Goal: Entertainment & Leisure: Consume media (video, audio)

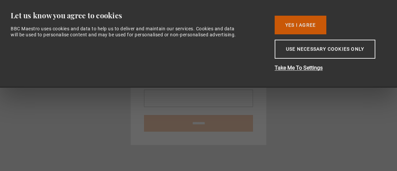
click at [291, 28] on button "Yes I Agree" at bounding box center [301, 25] width 52 height 19
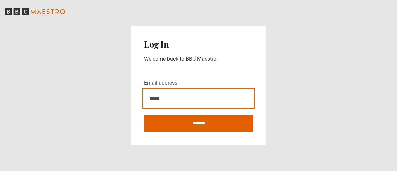
type input "**********"
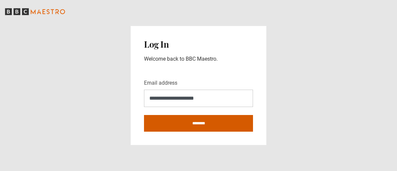
click at [191, 124] on input "********" at bounding box center [198, 123] width 109 height 17
type input "**********"
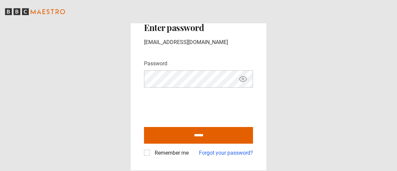
click at [152, 152] on label "Remember me" at bounding box center [170, 153] width 37 height 8
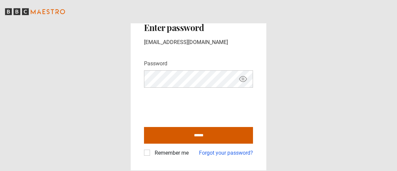
click at [186, 134] on input "******" at bounding box center [198, 135] width 109 height 17
type input "**********"
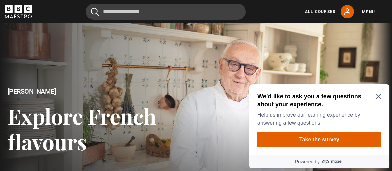
click at [380, 96] on icon "Close Maze Prompt" at bounding box center [378, 96] width 5 height 5
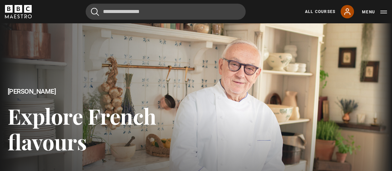
click at [346, 12] on icon at bounding box center [347, 12] width 5 height 6
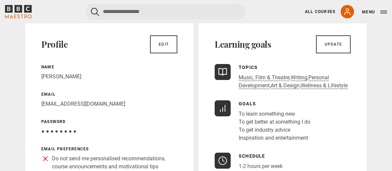
scroll to position [77, 0]
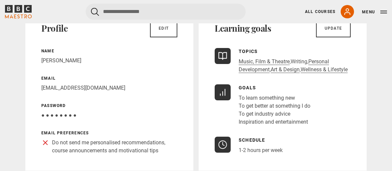
click at [300, 60] on link "Writing" at bounding box center [299, 61] width 17 height 7
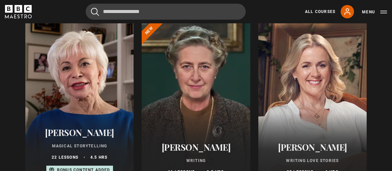
scroll to position [80, 0]
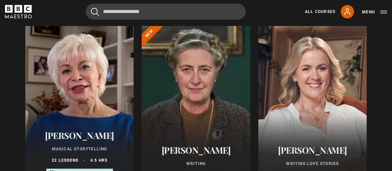
click at [85, 79] on div at bounding box center [79, 106] width 108 height 160
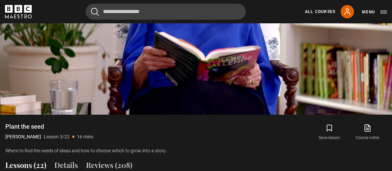
scroll to position [426, 0]
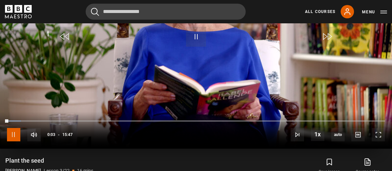
click at [14, 133] on span "Video Player" at bounding box center [13, 134] width 13 height 13
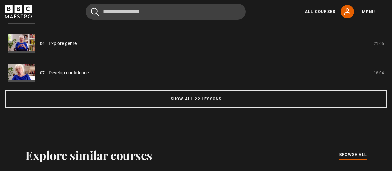
scroll to position [702, 0]
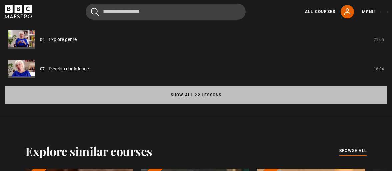
click at [250, 90] on button "Show all 22 lessons" at bounding box center [195, 94] width 381 height 17
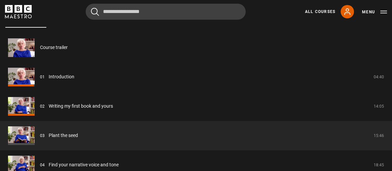
scroll to position [602, 0]
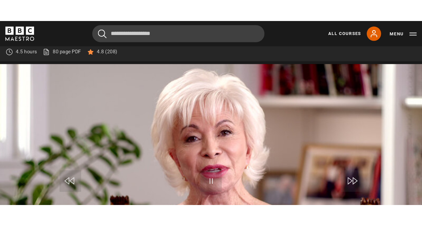
scroll to position [380, 0]
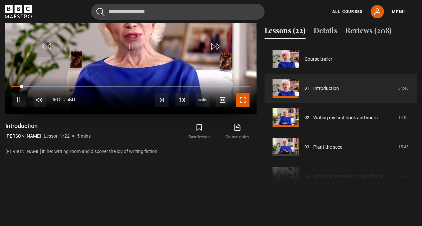
click at [244, 98] on span "Video Player" at bounding box center [242, 99] width 13 height 13
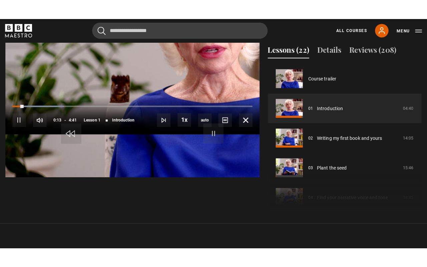
scroll to position [352, 0]
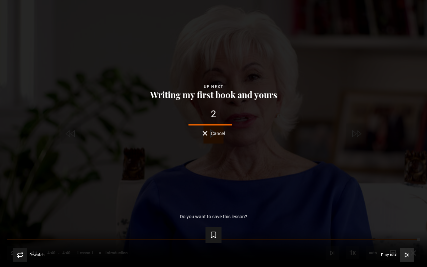
click at [392, 171] on icon "Video Player" at bounding box center [406, 254] width 7 height 7
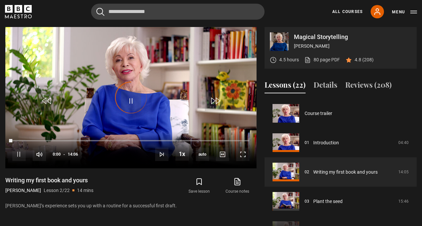
scroll to position [29, 0]
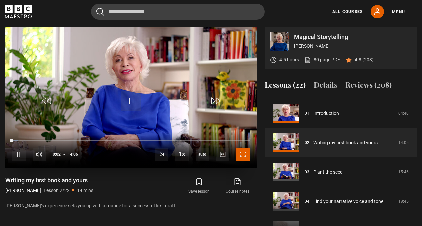
click at [243, 152] on span "Video Player" at bounding box center [242, 154] width 13 height 13
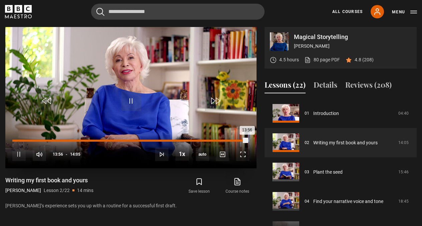
click at [207, 140] on div "Loaded : 100.00% 11:35 13:56" at bounding box center [130, 141] width 237 height 2
click at [223, 140] on div "Loaded : 92.27% 12:31 11:59" at bounding box center [130, 141] width 237 height 2
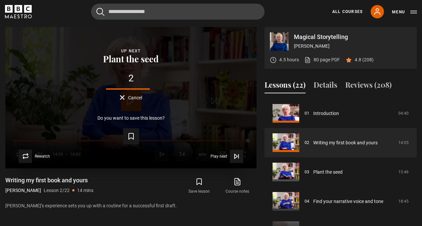
click at [133, 97] on span "Cancel" at bounding box center [135, 97] width 14 height 5
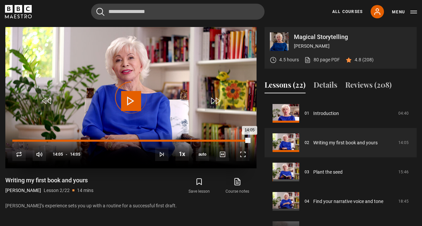
click at [230, 140] on div "Loaded : 100.00% 12:58 14:05" at bounding box center [130, 141] width 237 height 2
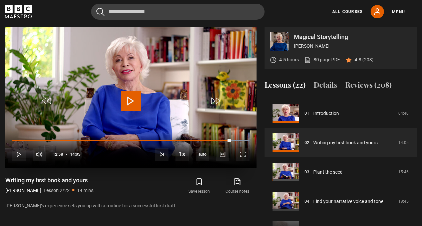
click at [130, 99] on span "Video Player" at bounding box center [131, 101] width 20 height 20
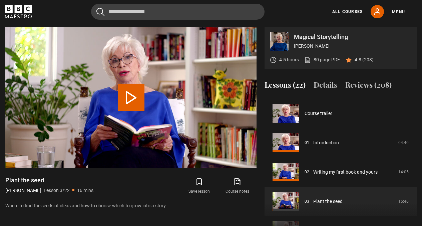
scroll to position [59, 0]
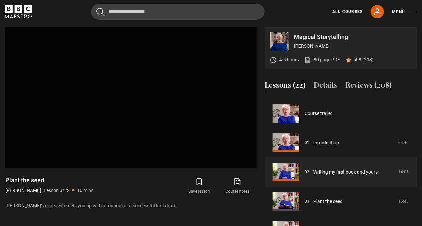
scroll to position [29, 0]
